Goal: Task Accomplishment & Management: Use online tool/utility

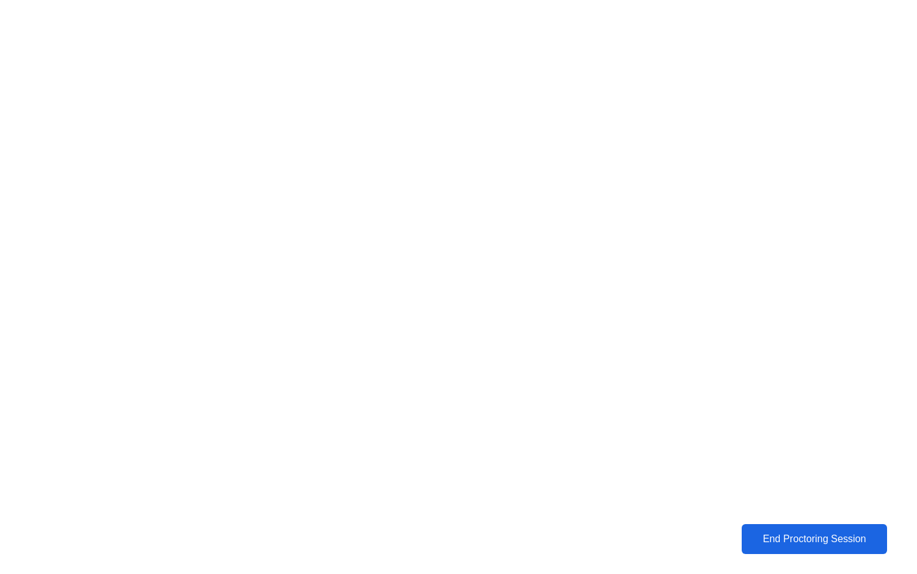
click at [741, 525] on button "End Proctoring Session" at bounding box center [814, 539] width 147 height 30
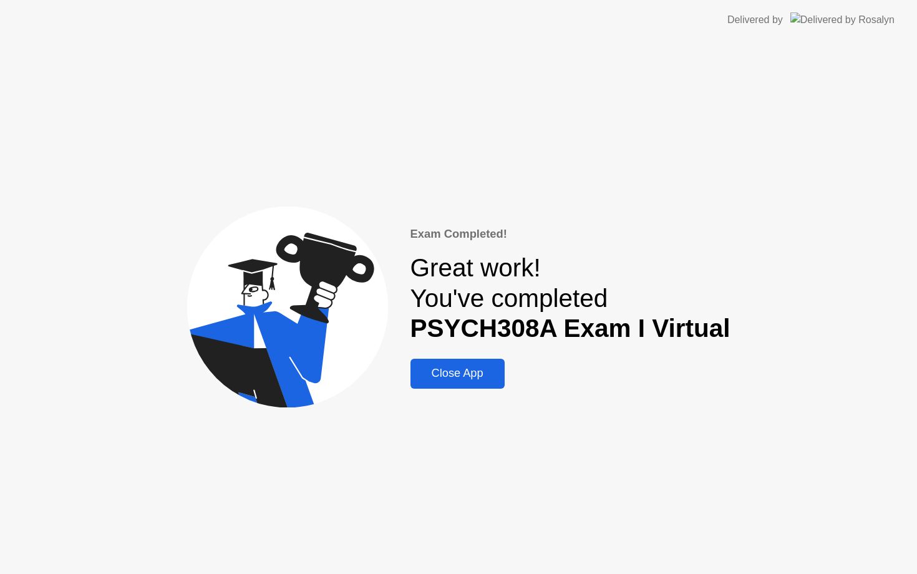
click at [445, 378] on div "Close App" at bounding box center [457, 373] width 87 height 13
